Goal: Find contact information: Find contact information

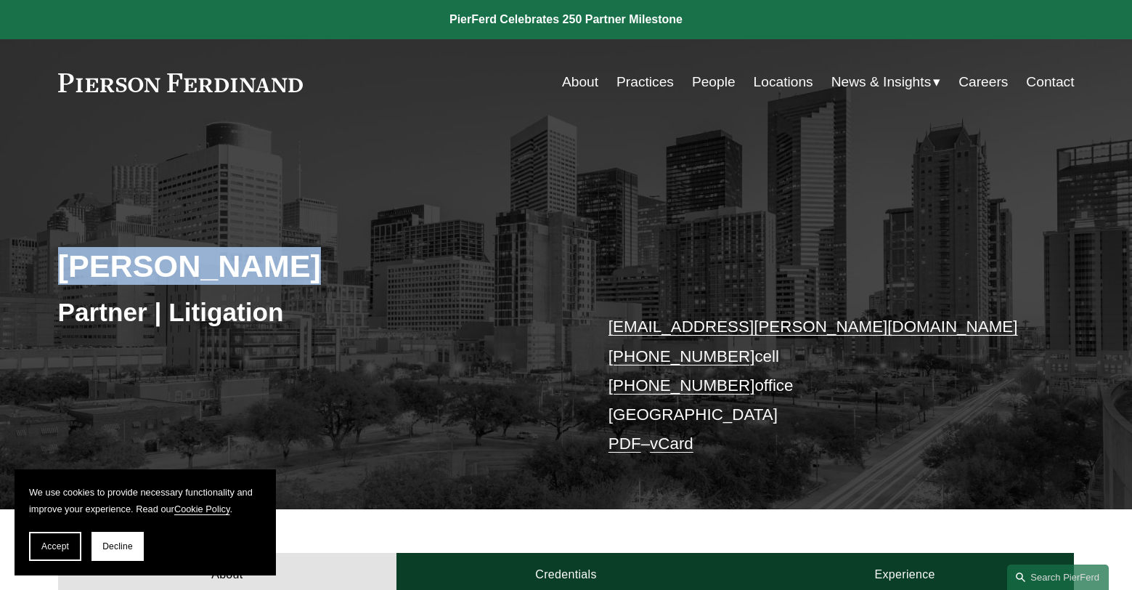
drag, startPoint x: 281, startPoint y: 273, endPoint x: 58, endPoint y: 258, distance: 223.4
click at [56, 258] on div "[PERSON_NAME] Partner | Litigation [EMAIL_ADDRESS][PERSON_NAME][DOMAIN_NAME] [P…" at bounding box center [566, 335] width 1132 height 350
copy h2 "[PERSON_NAME]"
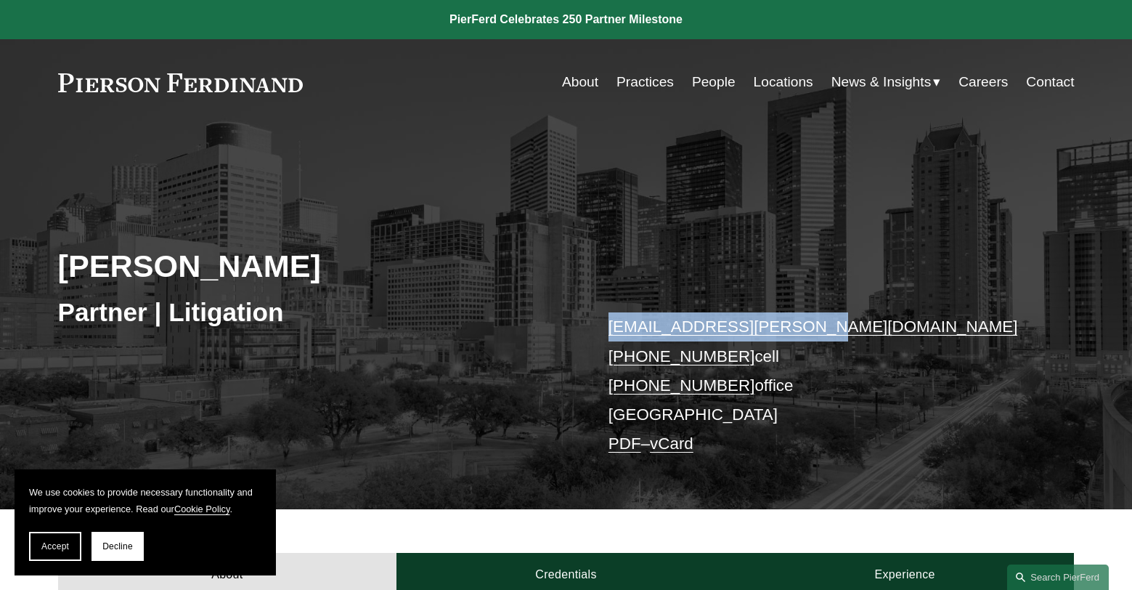
drag, startPoint x: 814, startPoint y: 329, endPoint x: 608, endPoint y: 321, distance: 205.6
click at [608, 321] on p "[EMAIL_ADDRESS][PERSON_NAME][DOMAIN_NAME] [PHONE_NUMBER] cell [PHONE_NUMBER] of…" at bounding box center [819, 385] width 423 height 147
copy link "[EMAIL_ADDRESS][PERSON_NAME][DOMAIN_NAME]"
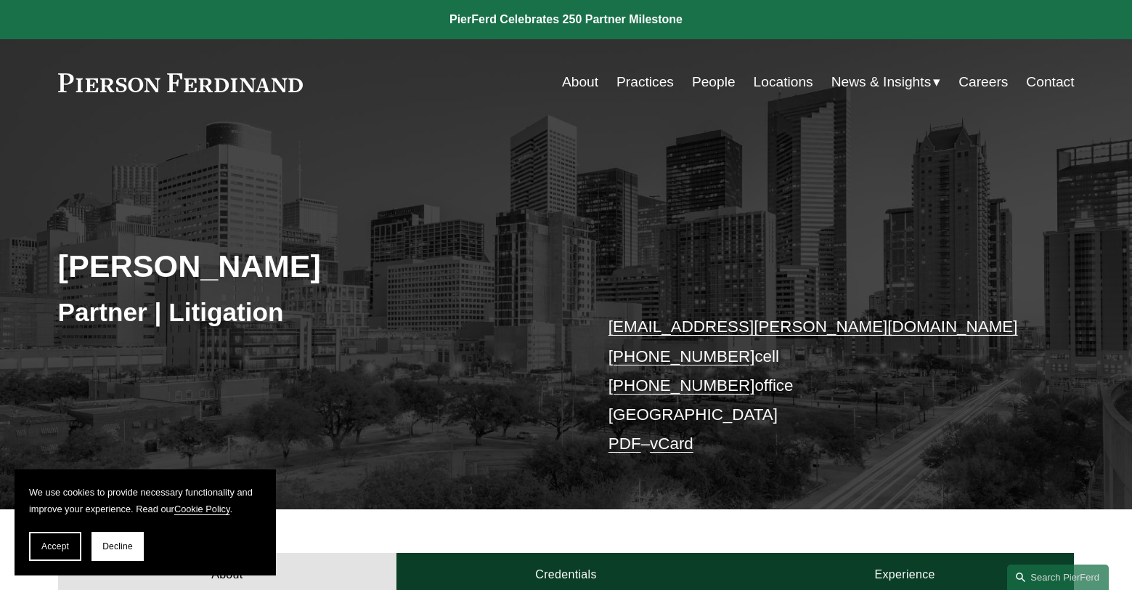
drag, startPoint x: 330, startPoint y: 78, endPoint x: 100, endPoint y: 84, distance: 230.2
click at [105, 84] on div "About Practices People Locations News & Insights News" at bounding box center [566, 82] width 1016 height 28
drag, startPoint x: 338, startPoint y: 87, endPoint x: 166, endPoint y: 86, distance: 172.8
click at [166, 86] on div "About Practices People Locations News & Insights News" at bounding box center [566, 82] width 1016 height 28
click at [632, 446] on link "PDF" at bounding box center [624, 443] width 33 height 18
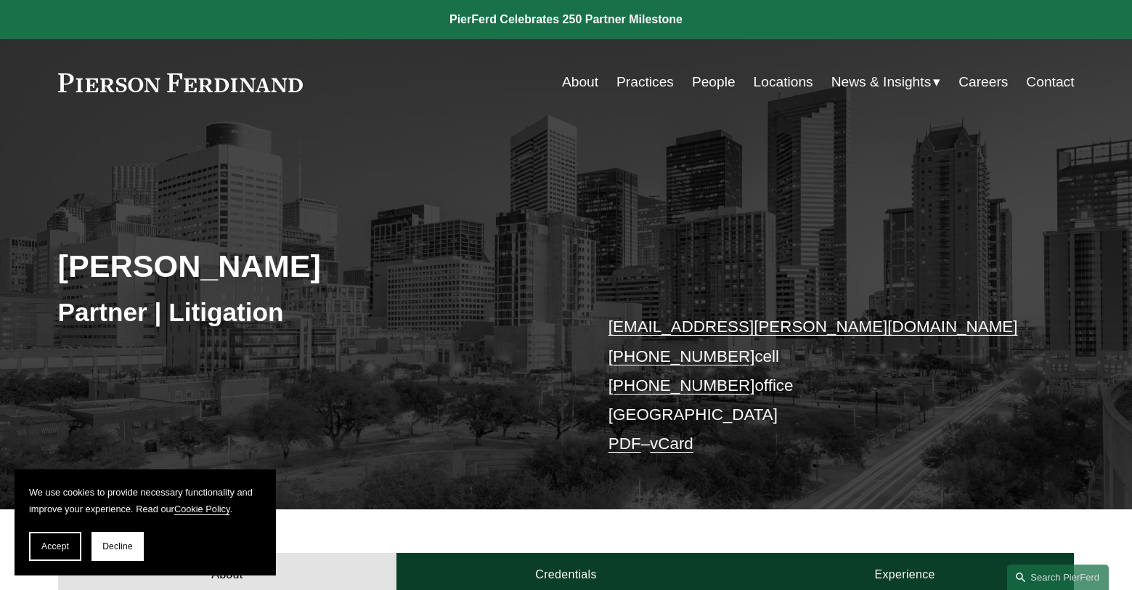
drag, startPoint x: 324, startPoint y: 91, endPoint x: 79, endPoint y: 74, distance: 245.2
click at [79, 74] on div "About Practices People Locations News & Insights News" at bounding box center [566, 82] width 1016 height 28
drag, startPoint x: 403, startPoint y: 91, endPoint x: 141, endPoint y: 86, distance: 262.1
click at [141, 86] on div "About Practices People Locations News & Insights News" at bounding box center [566, 82] width 1016 height 28
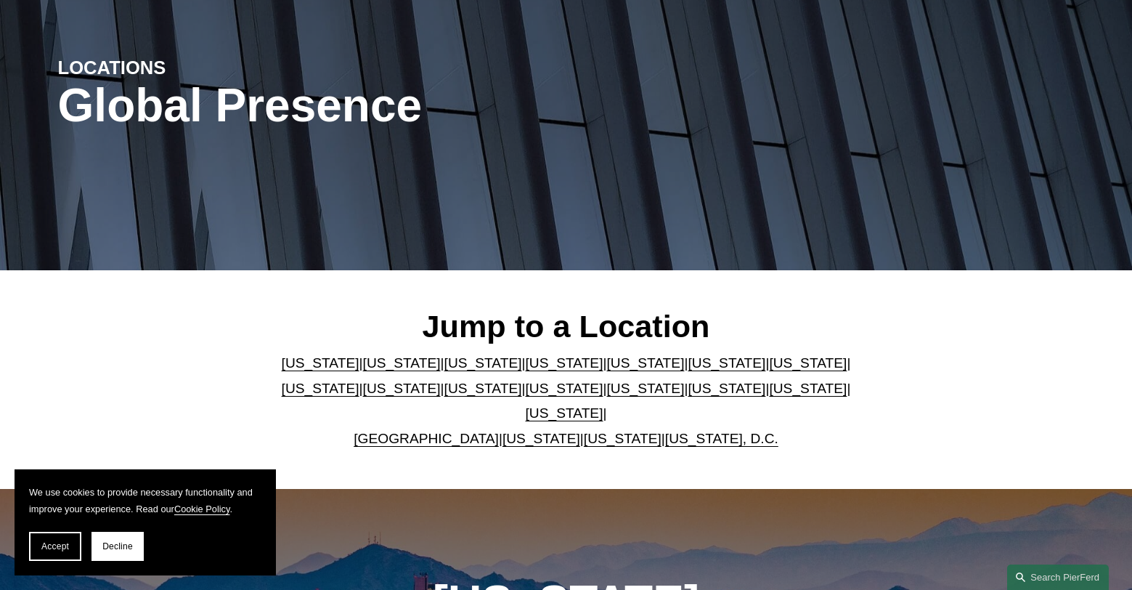
scroll to position [145, 0]
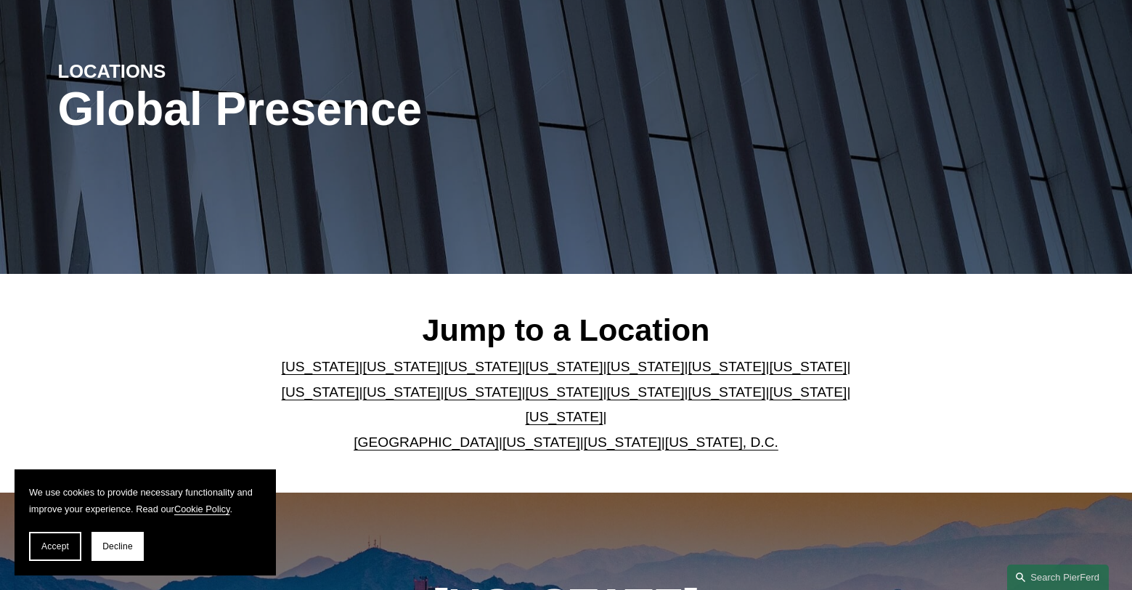
click at [603, 409] on link "[US_STATE]" at bounding box center [565, 416] width 78 height 15
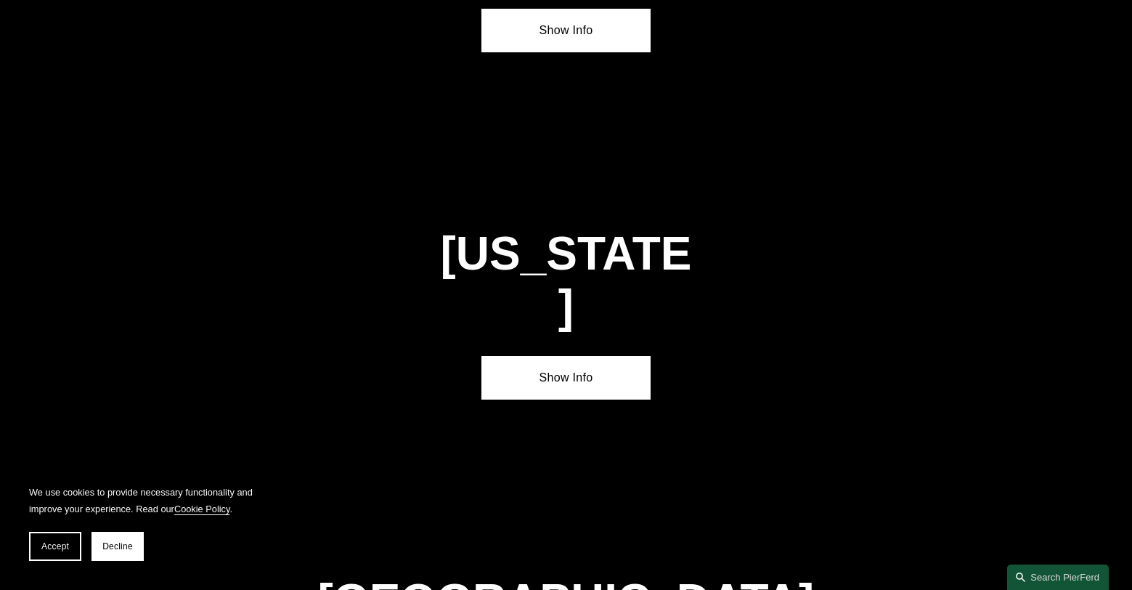
scroll to position [4908, 0]
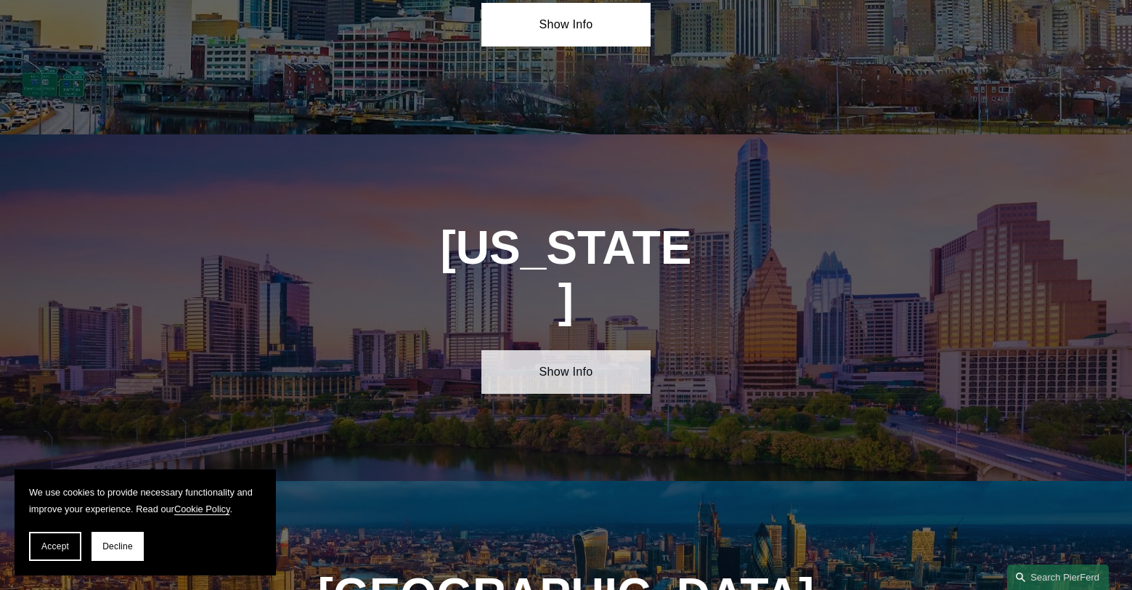
click at [615, 350] on link "Show Info" at bounding box center [565, 372] width 169 height 44
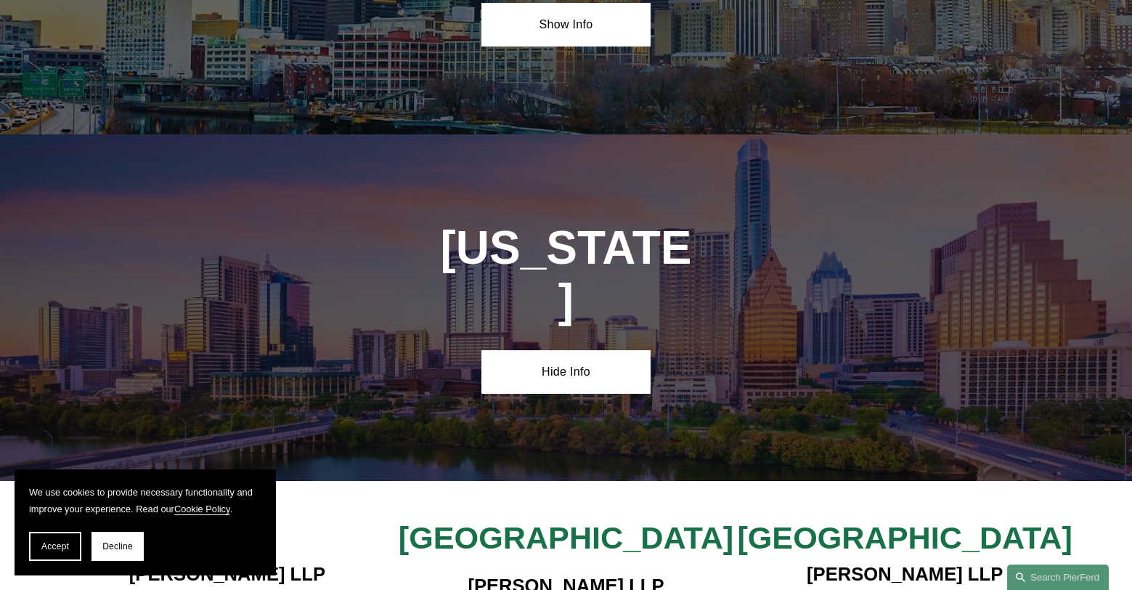
scroll to position [4980, 0]
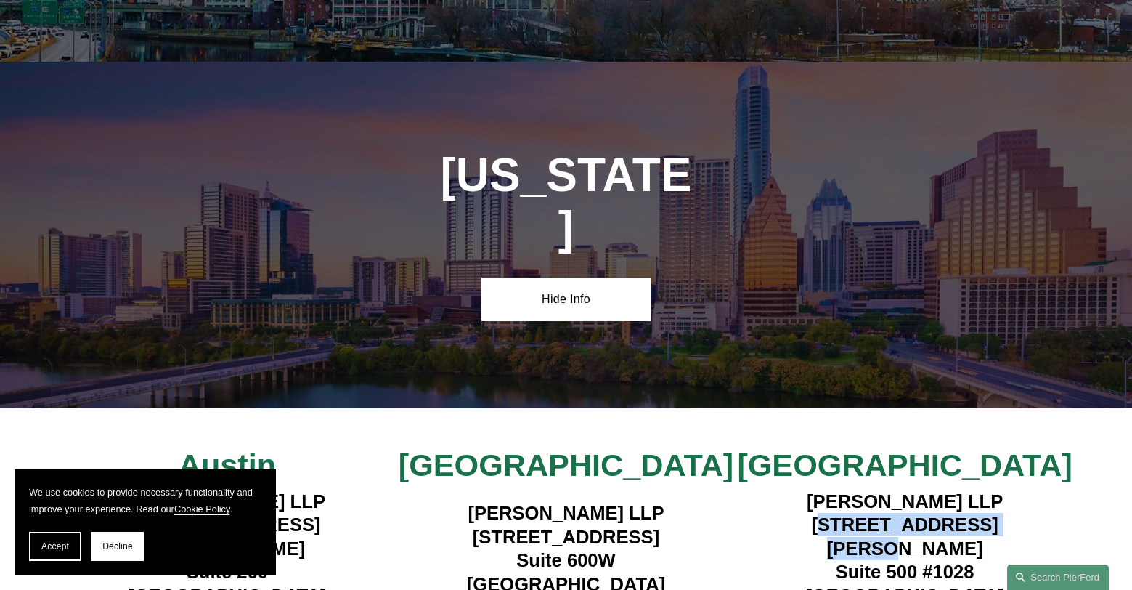
drag, startPoint x: 812, startPoint y: 357, endPoint x: 1005, endPoint y: 364, distance: 193.3
click at [1005, 489] on h4 "Pierson Ferdinand LLP 5850 San Felipe Street Suite 500 #1028 Houston, TX 77057" at bounding box center [904, 548] width 339 height 118
click at [1014, 489] on h4 "Pierson Ferdinand LLP 5850 San Felipe Street Suite 500 #1028 Houston, TX 77057" at bounding box center [904, 548] width 339 height 118
drag, startPoint x: 1006, startPoint y: 360, endPoint x: 804, endPoint y: 356, distance: 202.6
click at [800, 489] on h4 "Pierson Ferdinand LLP 5850 San Felipe Street Suite 500 #1028 Houston, TX 77057" at bounding box center [904, 548] width 339 height 118
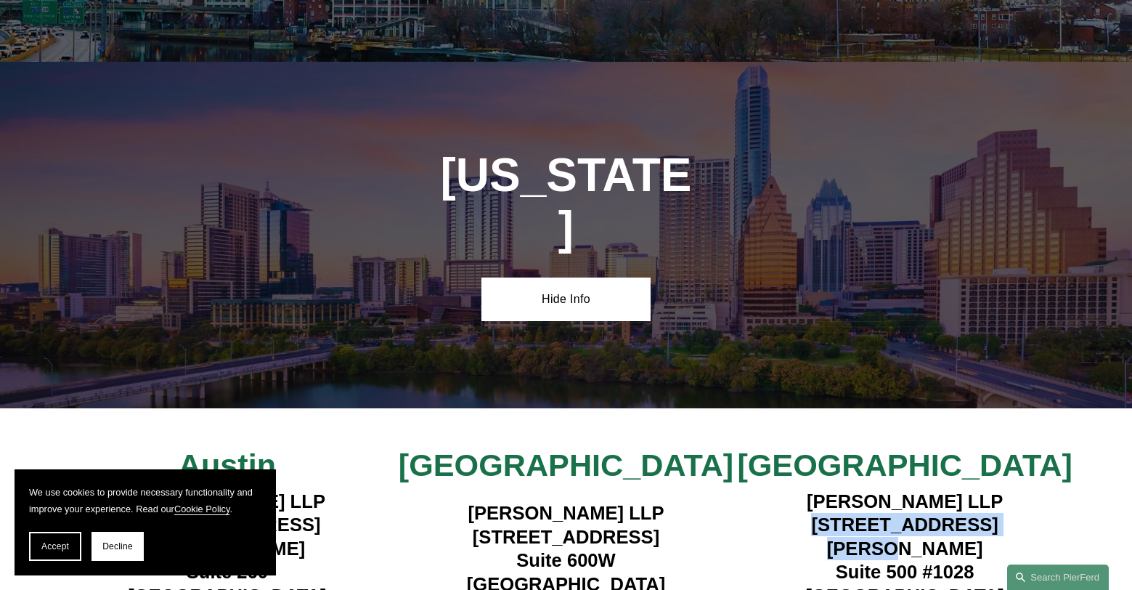
copy h4 "5850 San Felipe Street"
click at [929, 489] on h4 "Pierson Ferdinand LLP 5850 San Felipe Street Suite 500 #1028 Houston, TX 77057" at bounding box center [904, 548] width 339 height 118
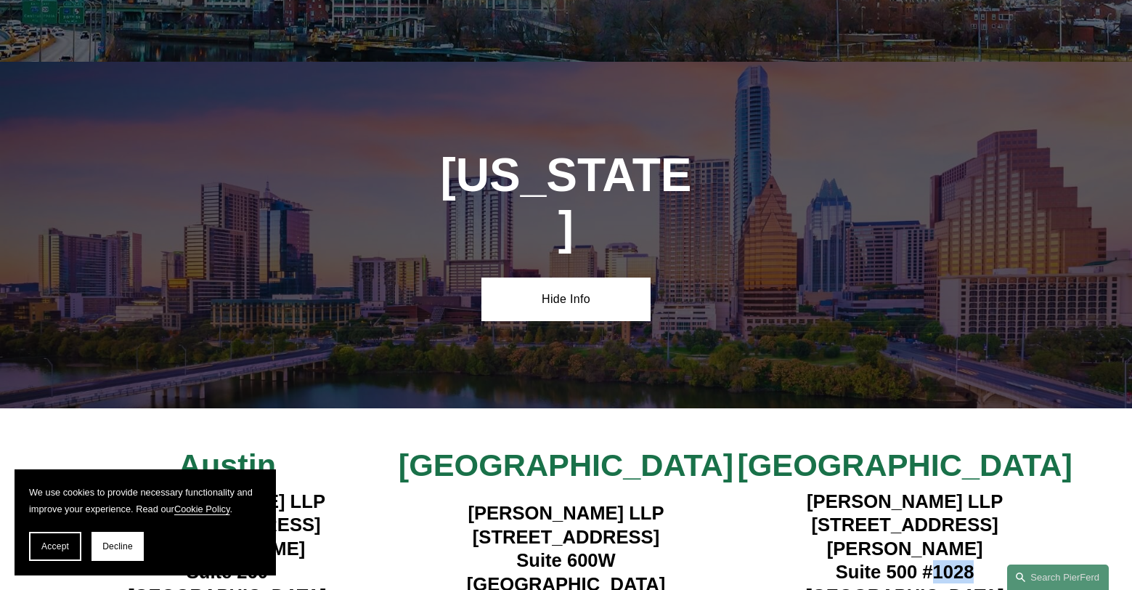
click at [927, 489] on h4 "Pierson Ferdinand LLP 5850 San Felipe Street Suite 500 #1028 Houston, TX 77057" at bounding box center [904, 548] width 339 height 118
click at [899, 489] on h4 "Pierson Ferdinand LLP 5850 San Felipe Street Suite 500 #1028 Houston, TX 77057" at bounding box center [904, 548] width 339 height 118
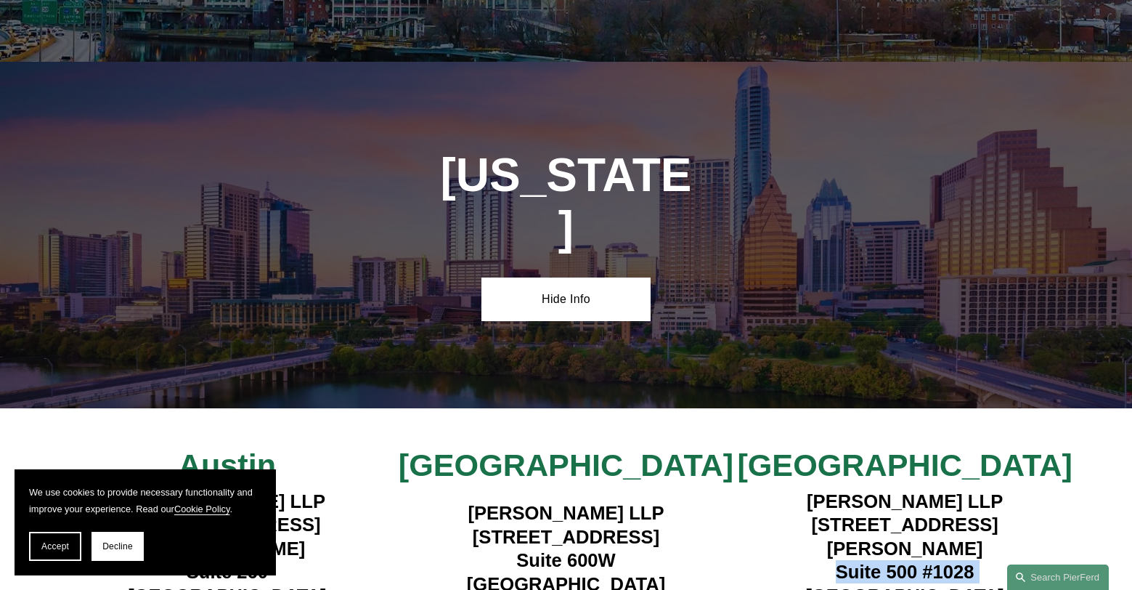
copy h4 "Suite 500 #1028"
